Goal: Check status: Check status

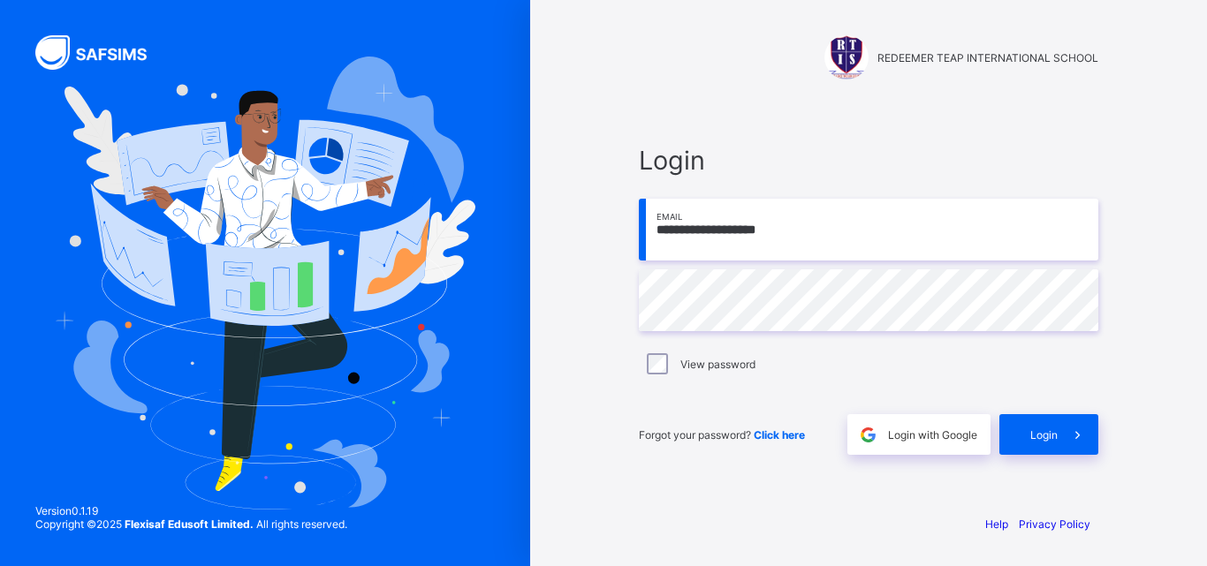
type input "**********"
click at [1023, 427] on div "Login" at bounding box center [1048, 434] width 99 height 41
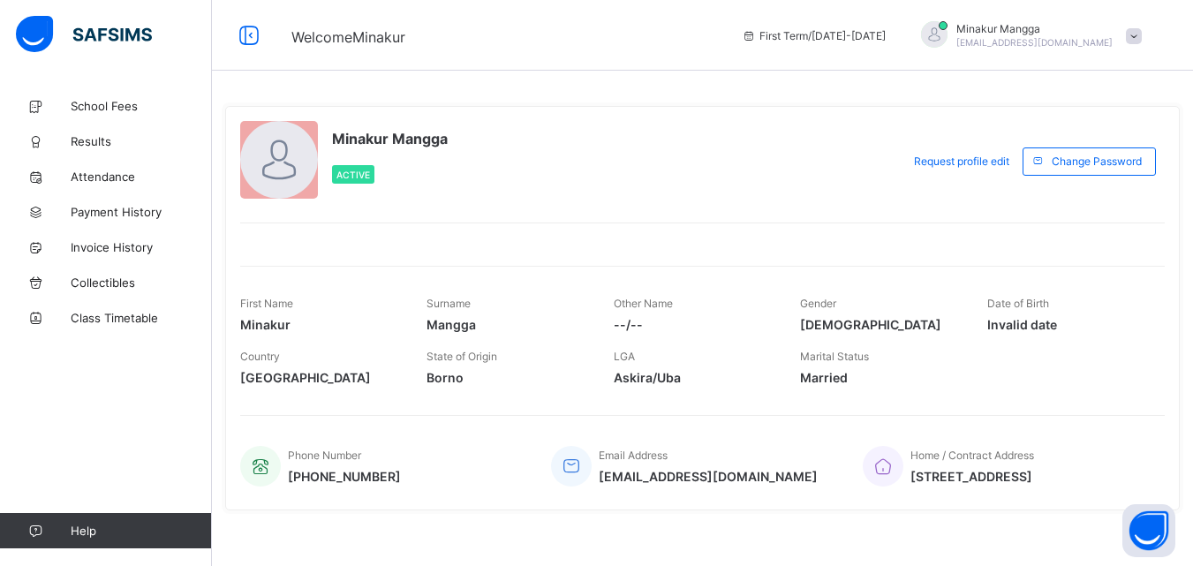
scroll to position [15, 0]
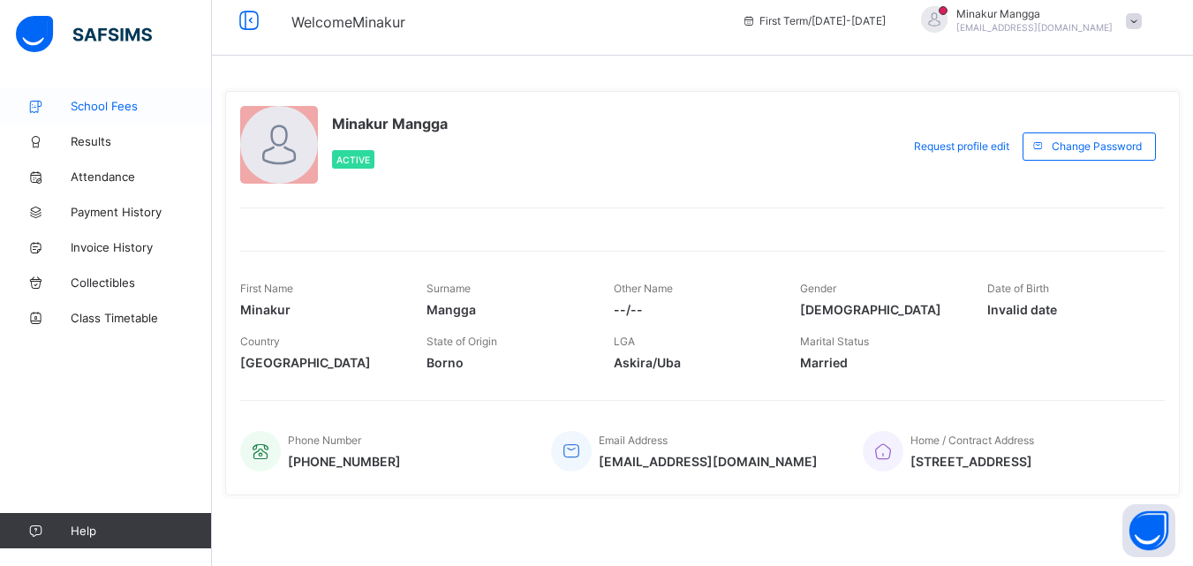
click at [113, 107] on span "School Fees" at bounding box center [141, 106] width 141 height 14
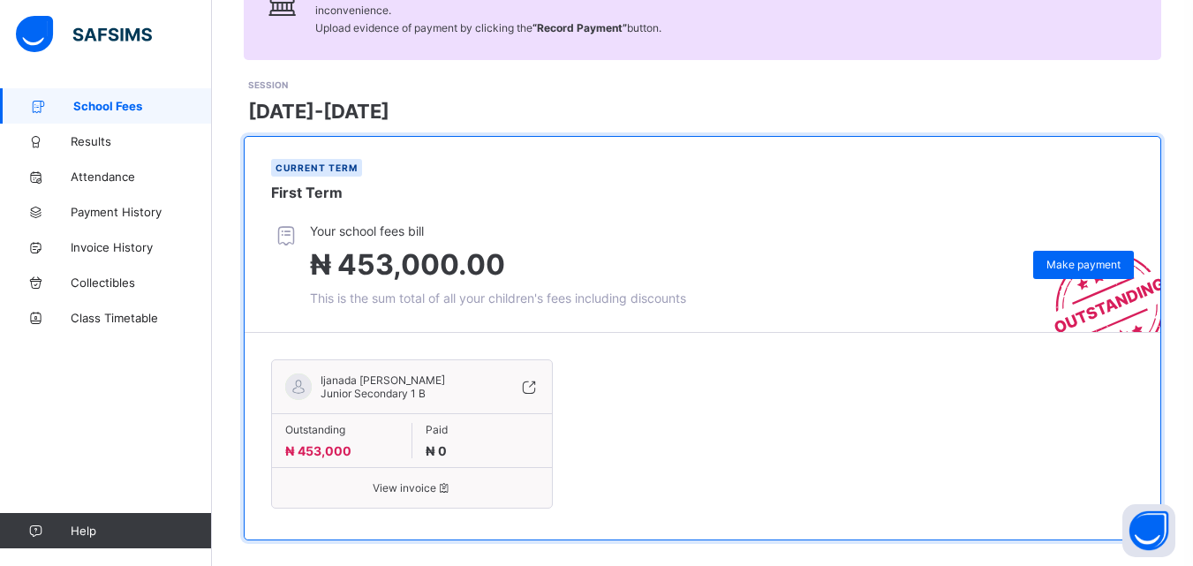
scroll to position [187, 0]
click at [444, 481] on icon at bounding box center [443, 487] width 15 height 13
